Goal: Obtain resource: Download file/media

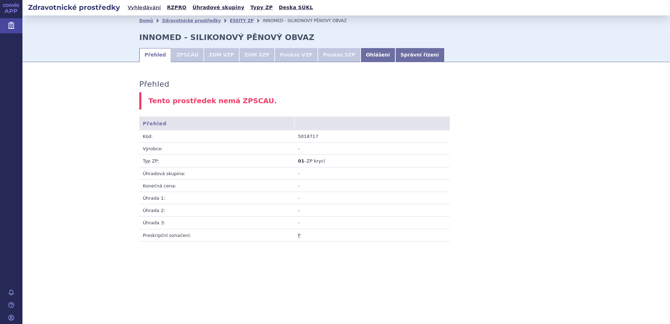
click at [181, 54] on li "ZPSCAU" at bounding box center [187, 55] width 33 height 14
click at [361, 54] on link "Ohlášení" at bounding box center [378, 55] width 35 height 14
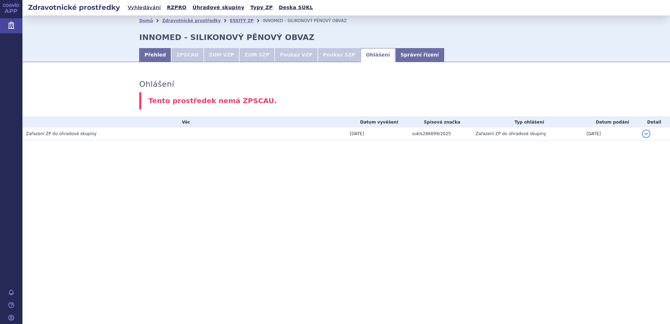
click at [521, 133] on td "Zařazení ZP do úhradové skupiny" at bounding box center [527, 133] width 111 height 13
click at [648, 132] on button "detail" at bounding box center [646, 133] width 8 height 8
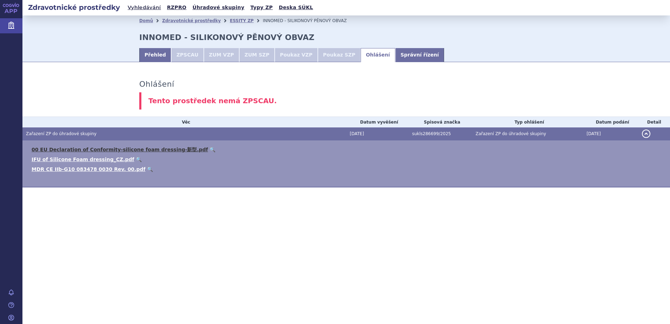
click at [89, 148] on link "00 EU Declaration of Conformity-silicone foam dressing-新型.pdf" at bounding box center [120, 150] width 176 height 6
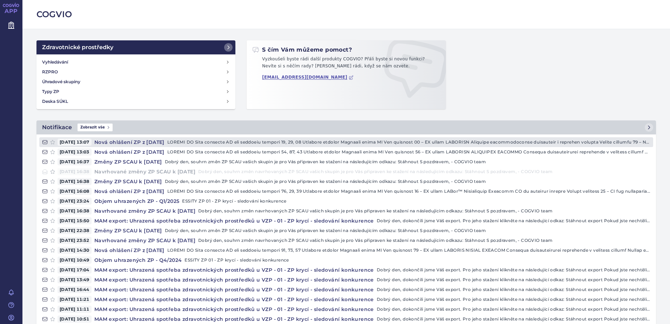
click at [239, 142] on p at bounding box center [408, 142] width 483 height 7
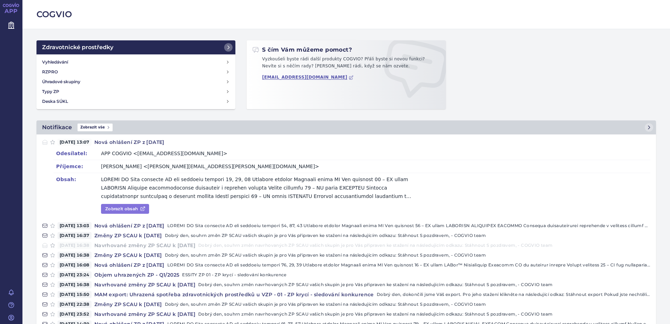
click at [134, 206] on link "Zobrazit obsah" at bounding box center [125, 209] width 48 height 10
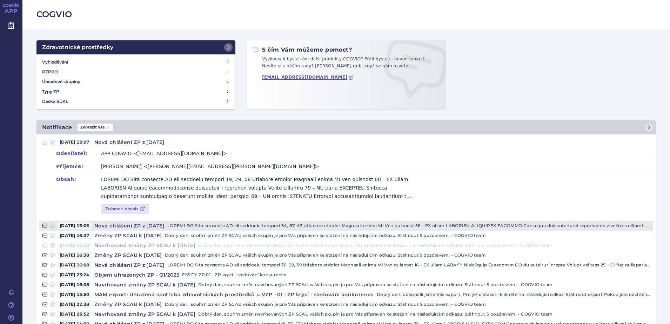
click at [220, 223] on p at bounding box center [408, 225] width 483 height 7
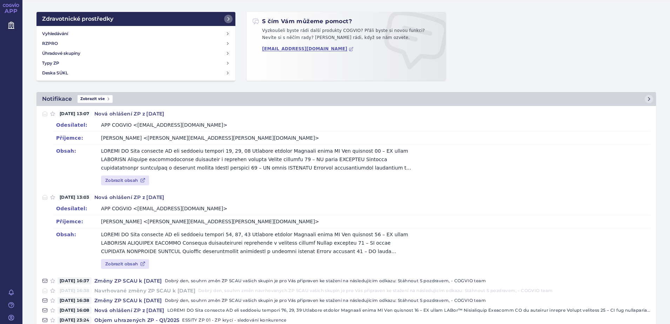
scroll to position [44, 0]
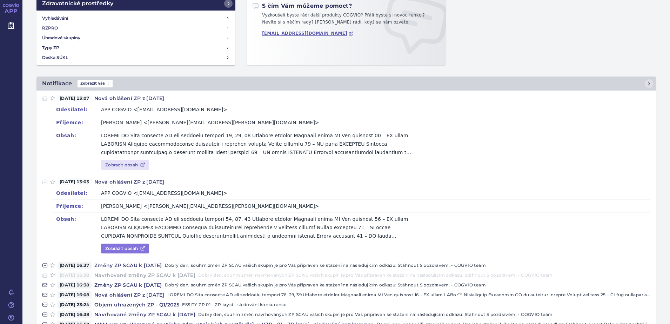
click at [134, 248] on link "Zobrazit obsah" at bounding box center [125, 248] width 48 height 10
click at [120, 163] on link "Zobrazit obsah" at bounding box center [125, 165] width 48 height 10
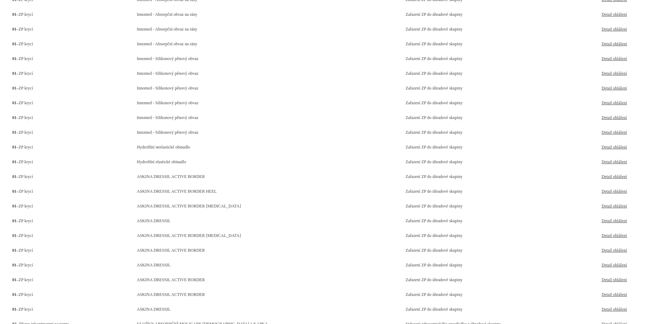
scroll to position [395, 0]
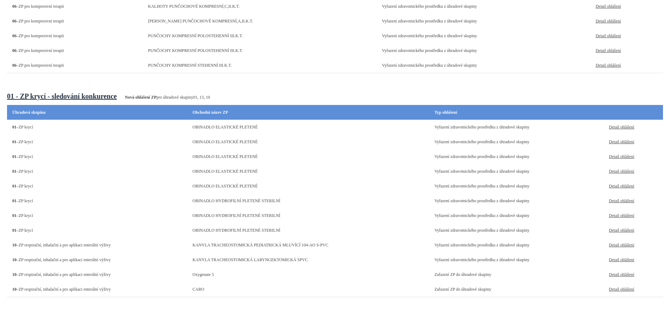
scroll to position [397, 0]
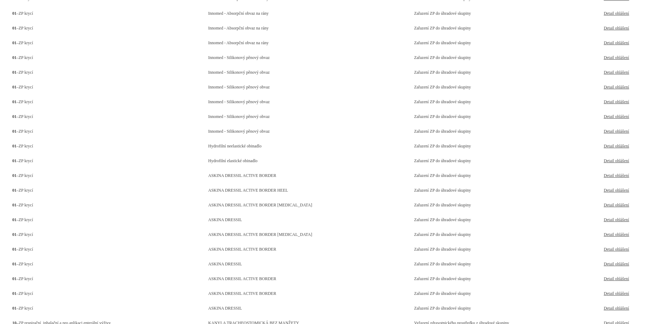
scroll to position [1649, 0]
